Goal: Transaction & Acquisition: Download file/media

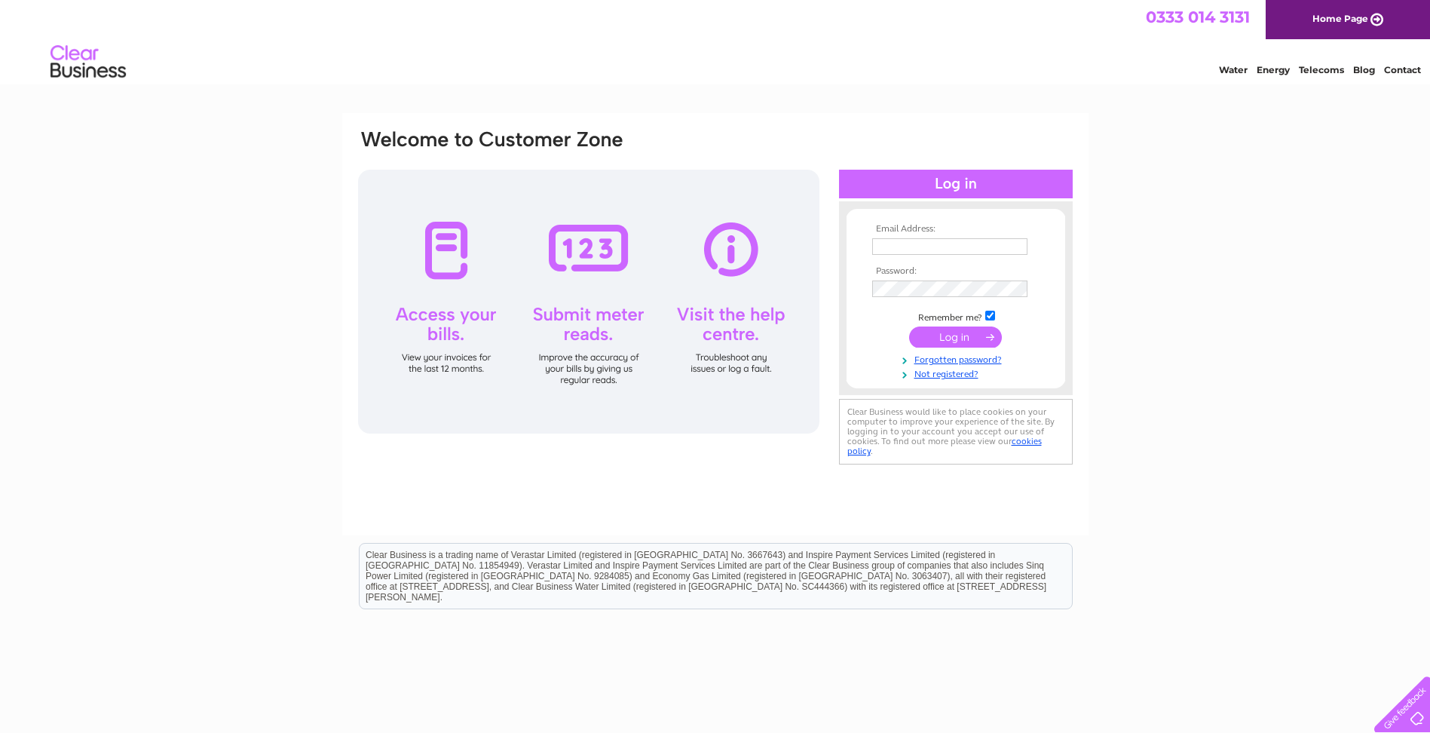
type input "martyn.atack@sms-plc.com"
click at [962, 332] on input "submit" at bounding box center [955, 336] width 93 height 21
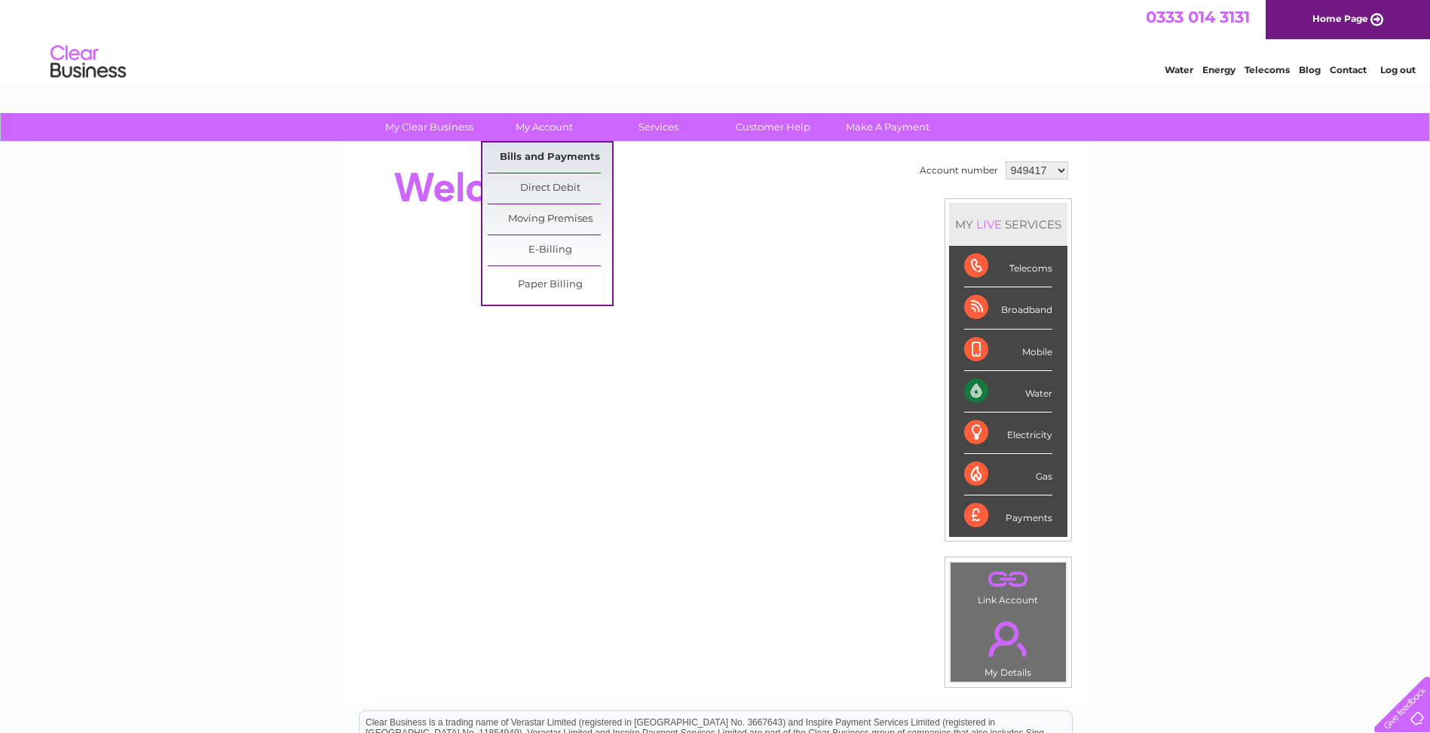
click at [564, 155] on link "Bills and Payments" at bounding box center [550, 157] width 124 height 30
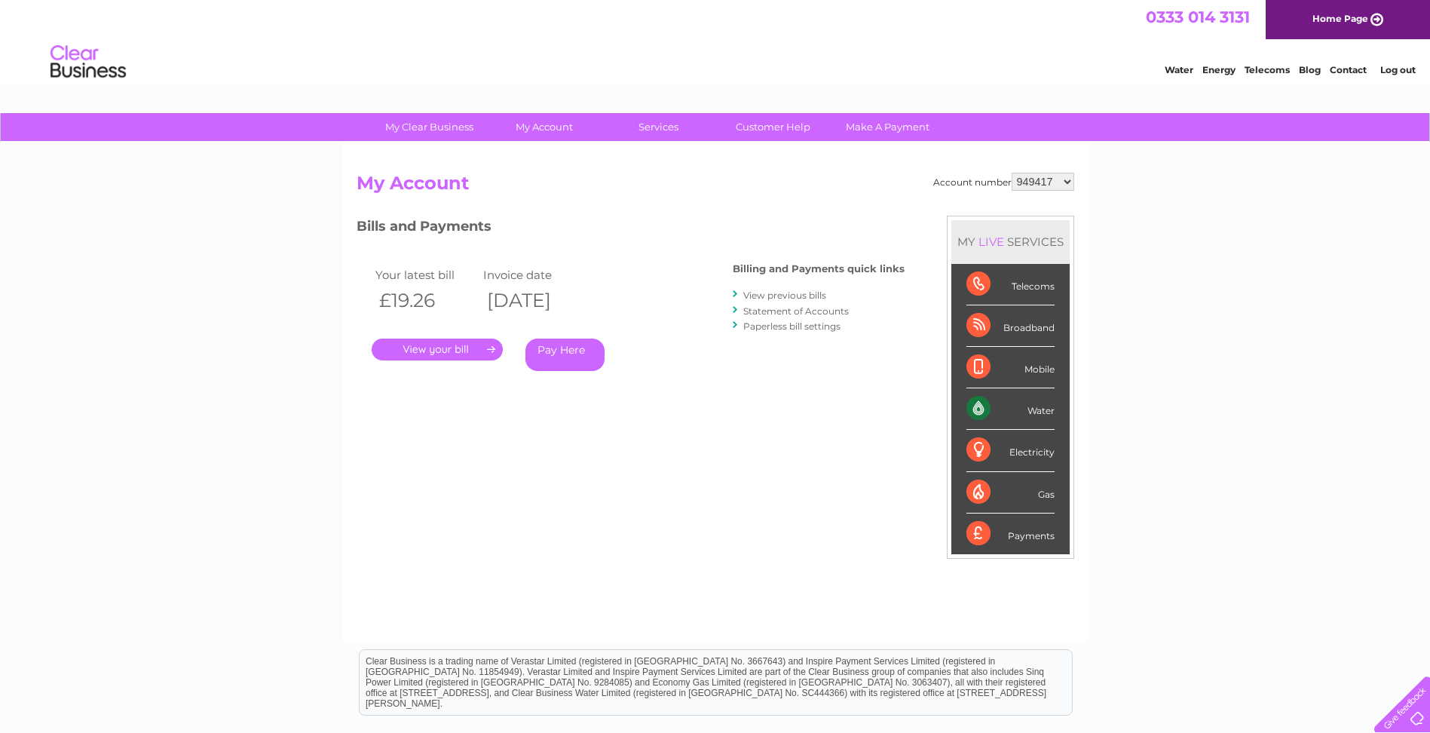
click at [794, 294] on link "View previous bills" at bounding box center [784, 294] width 83 height 11
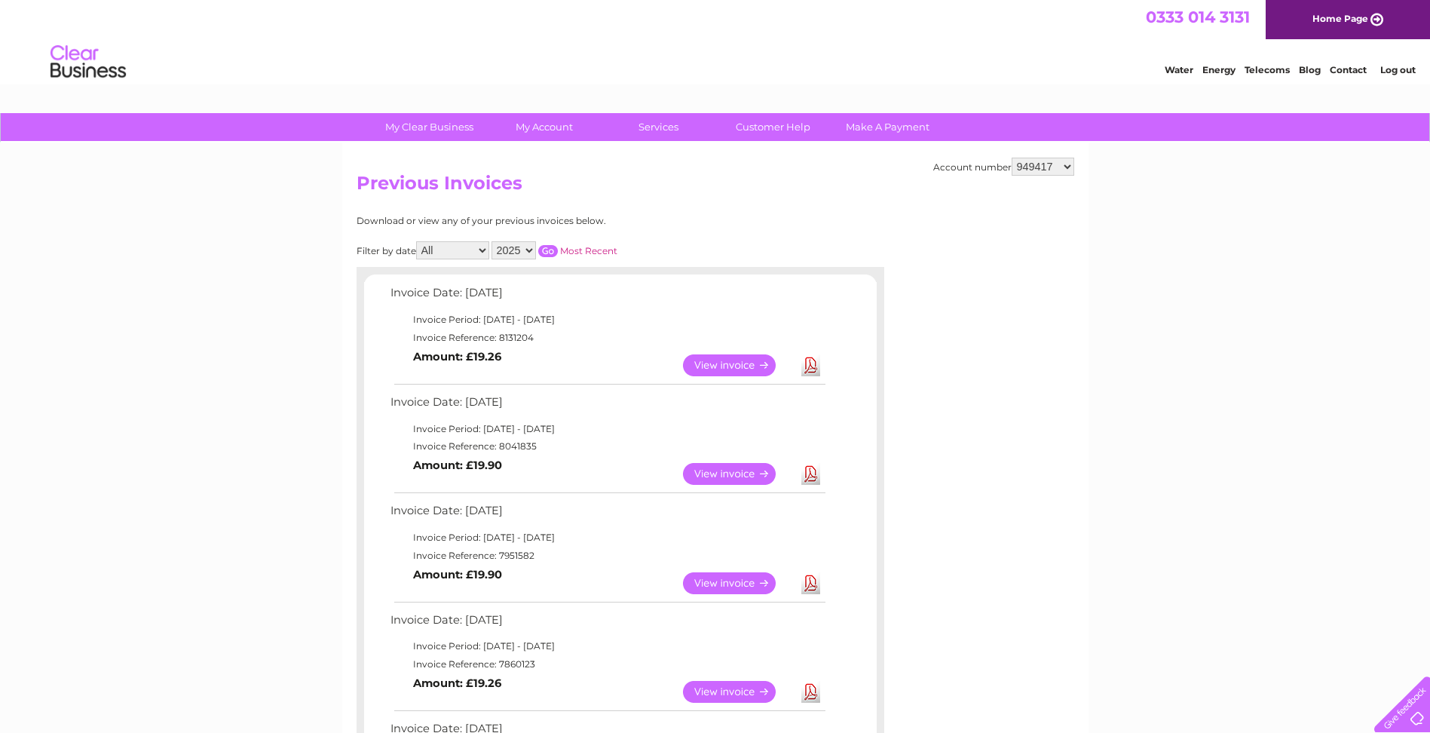
click at [810, 363] on link "Download" at bounding box center [810, 365] width 19 height 22
click at [1068, 162] on select "949417 955689 995080 1104751" at bounding box center [1042, 167] width 63 height 18
select select "955689"
click at [1012, 158] on select "949417 955689 995080 1104751" at bounding box center [1042, 167] width 63 height 18
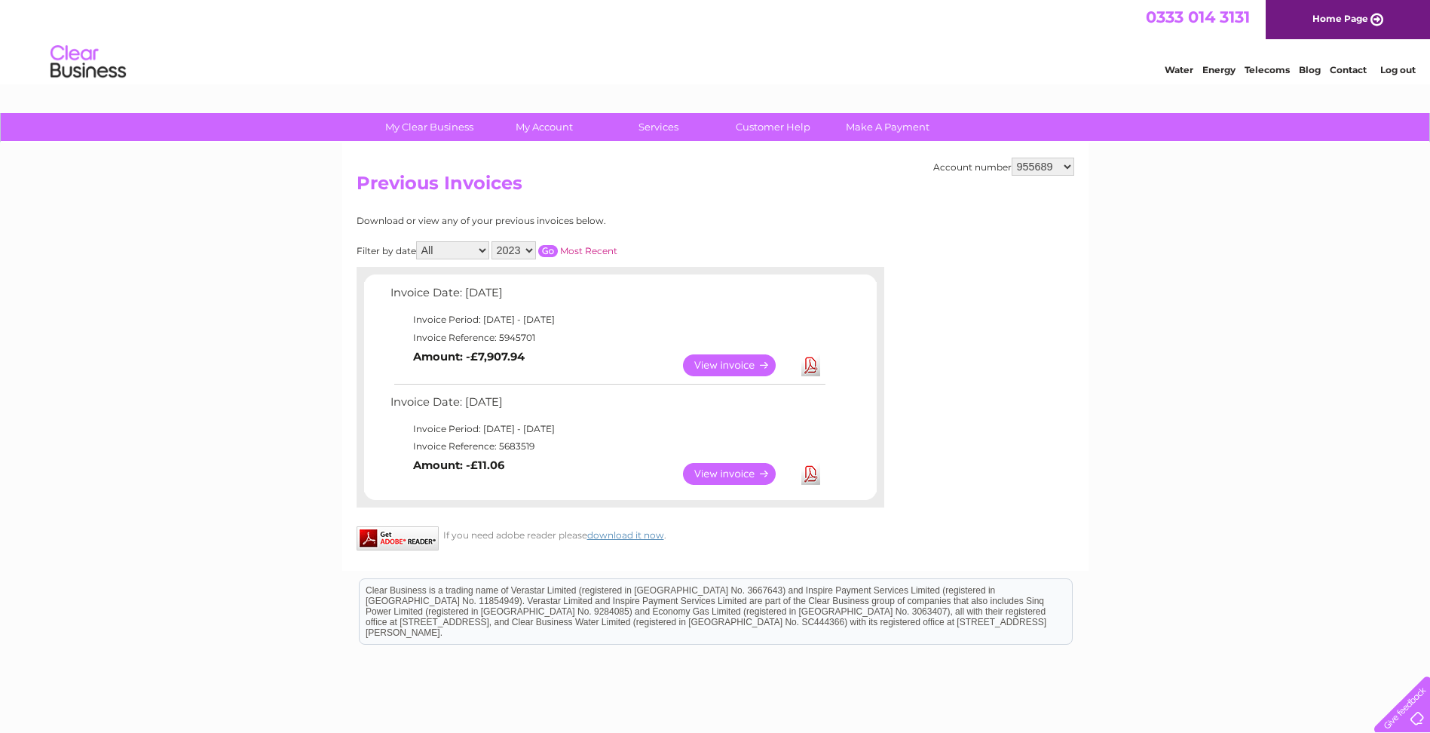
click at [1070, 163] on select "949417 955689 995080 1104751" at bounding box center [1042, 167] width 63 height 18
select select "995080"
click at [1012, 158] on select "949417 955689 995080 1104751" at bounding box center [1042, 167] width 63 height 18
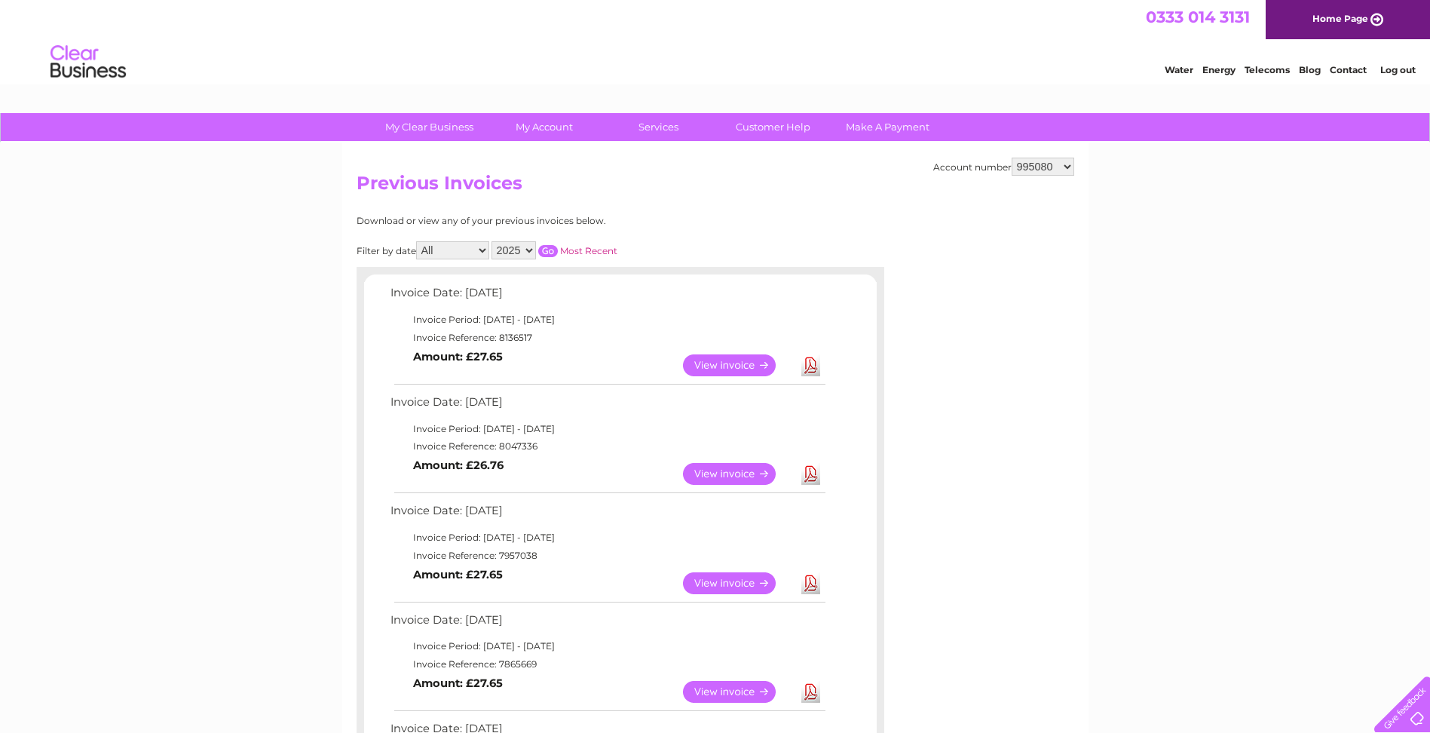
click at [808, 362] on link "Download" at bounding box center [810, 365] width 19 height 22
click at [1071, 164] on select "949417 955689 995080 1104751" at bounding box center [1042, 167] width 63 height 18
select select "1104751"
click at [1012, 158] on select "949417 955689 995080 1104751" at bounding box center [1042, 167] width 63 height 18
click at [811, 363] on link "Download" at bounding box center [810, 365] width 19 height 22
